Goal: Task Accomplishment & Management: Complete application form

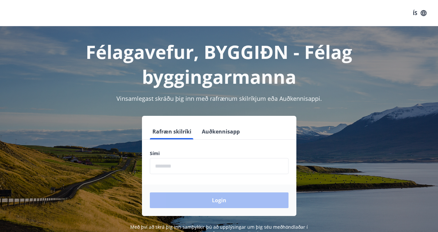
click at [222, 133] on button "Auðkennisapp" at bounding box center [220, 132] width 43 height 16
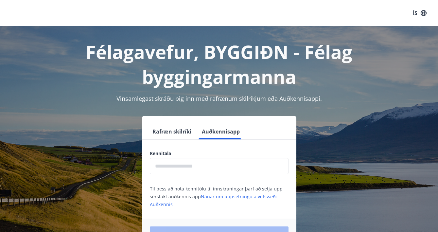
click at [193, 161] on input "text" at bounding box center [219, 166] width 139 height 16
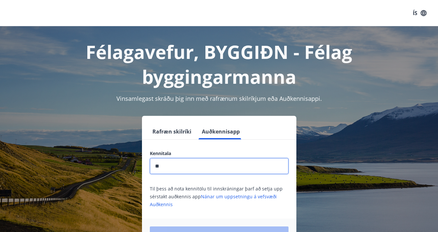
type input "*"
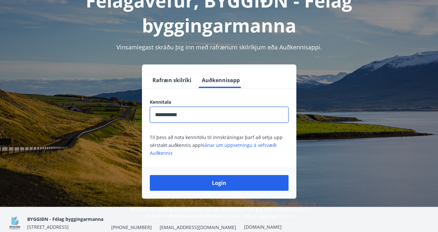
scroll to position [64, 0]
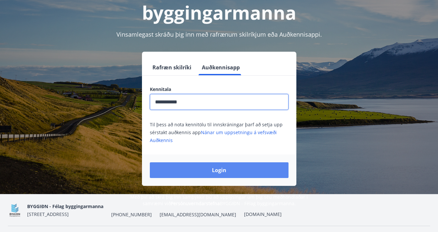
type input "**********"
click at [209, 172] on button "Login" at bounding box center [219, 170] width 139 height 16
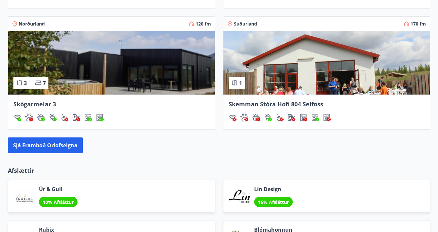
scroll to position [663, 0]
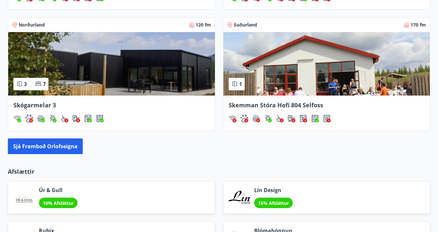
click at [319, 81] on img at bounding box center [327, 63] width 207 height 63
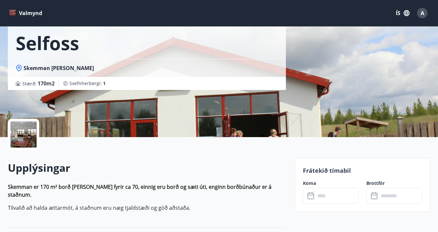
scroll to position [60, 0]
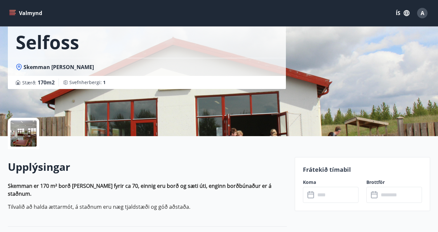
click at [9, 7] on button "Valmynd" at bounding box center [26, 13] width 37 height 12
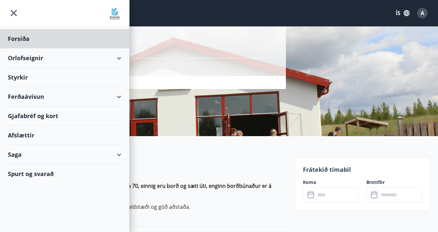
click at [19, 48] on div "Styrkir" at bounding box center [65, 38] width 114 height 19
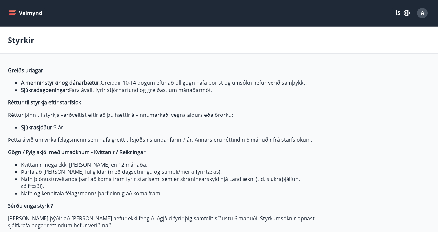
type input "***"
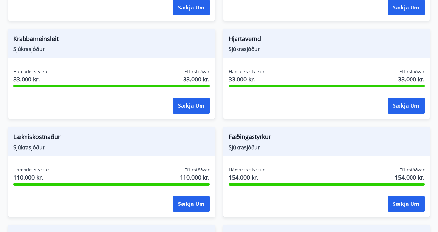
scroll to position [598, 0]
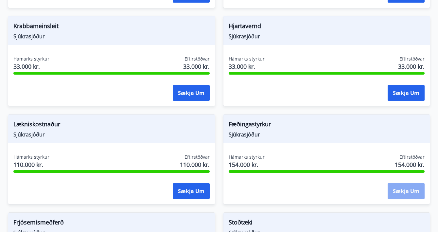
click at [408, 192] on button "Sækja um" at bounding box center [406, 191] width 37 height 16
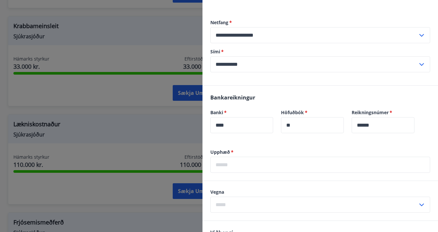
scroll to position [167, 0]
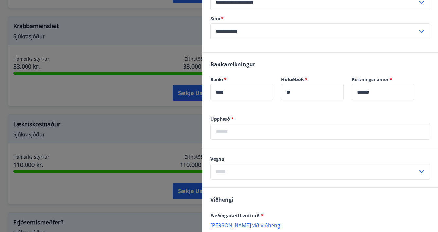
click at [269, 132] on input "text" at bounding box center [320, 132] width 220 height 16
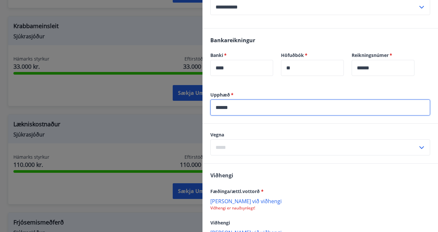
scroll to position [194, 0]
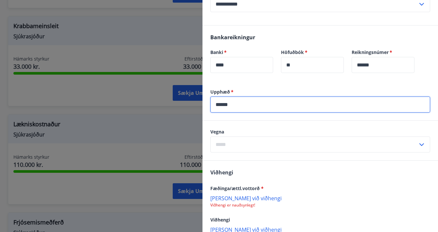
type input "******"
click at [265, 148] on input "text" at bounding box center [314, 144] width 208 height 16
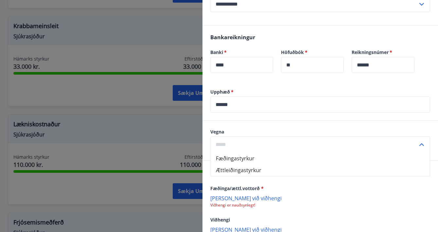
click at [255, 160] on li "Fæðingastyrkur" at bounding box center [320, 159] width 219 height 12
type input "**********"
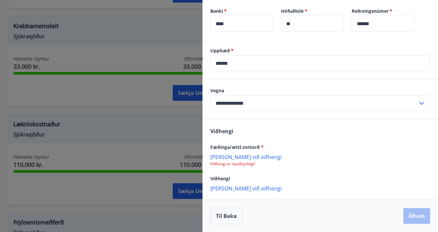
scroll to position [235, 0]
click at [235, 156] on p "[PERSON_NAME] við viðhengi" at bounding box center [320, 157] width 220 height 7
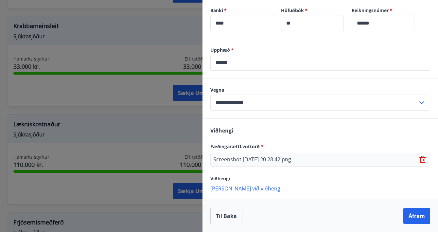
scroll to position [236, 0]
click at [416, 214] on button "Áfram" at bounding box center [417, 216] width 27 height 16
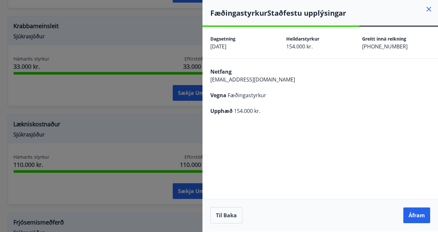
scroll to position [0, 0]
click at [229, 210] on button "Til baka" at bounding box center [226, 215] width 32 height 16
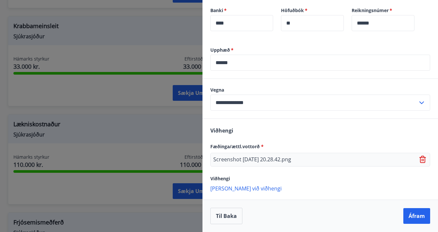
scroll to position [236, 0]
click at [417, 219] on button "Áfram" at bounding box center [417, 216] width 27 height 16
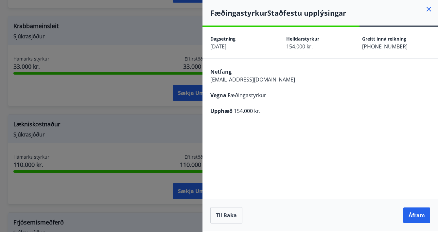
scroll to position [0, 0]
click at [417, 218] on button "Áfram" at bounding box center [417, 216] width 27 height 16
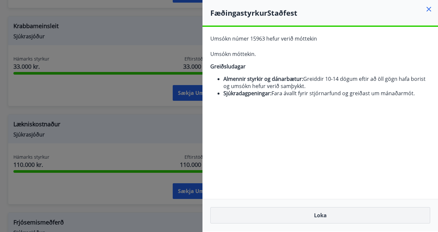
click at [322, 216] on button "Loka" at bounding box center [320, 215] width 220 height 16
